Goal: Transaction & Acquisition: Purchase product/service

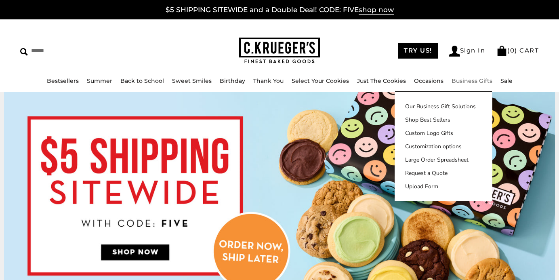
click at [474, 80] on link "Business Gifts" at bounding box center [471, 80] width 41 height 7
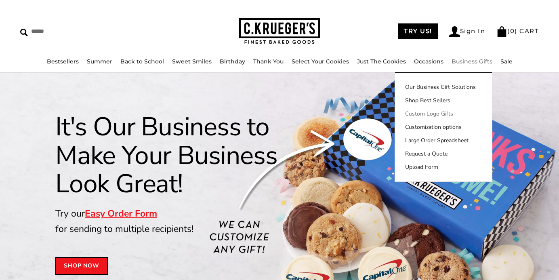
click at [437, 113] on link "Custom Logo Gifts" at bounding box center [443, 113] width 97 height 8
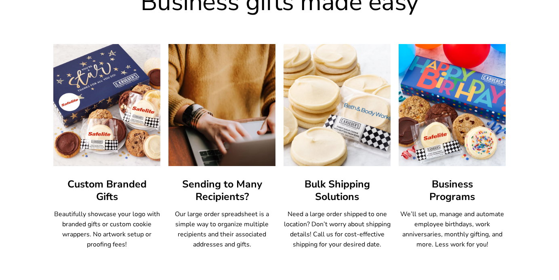
scroll to position [466, 0]
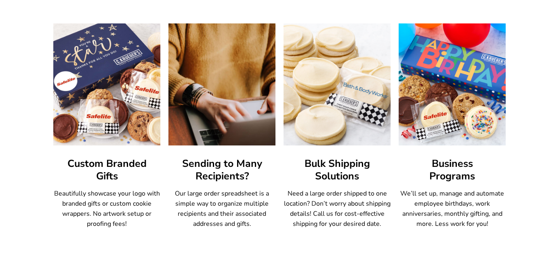
click at [131, 118] on img at bounding box center [107, 84] width 118 height 134
